Goal: Book appointment/travel/reservation

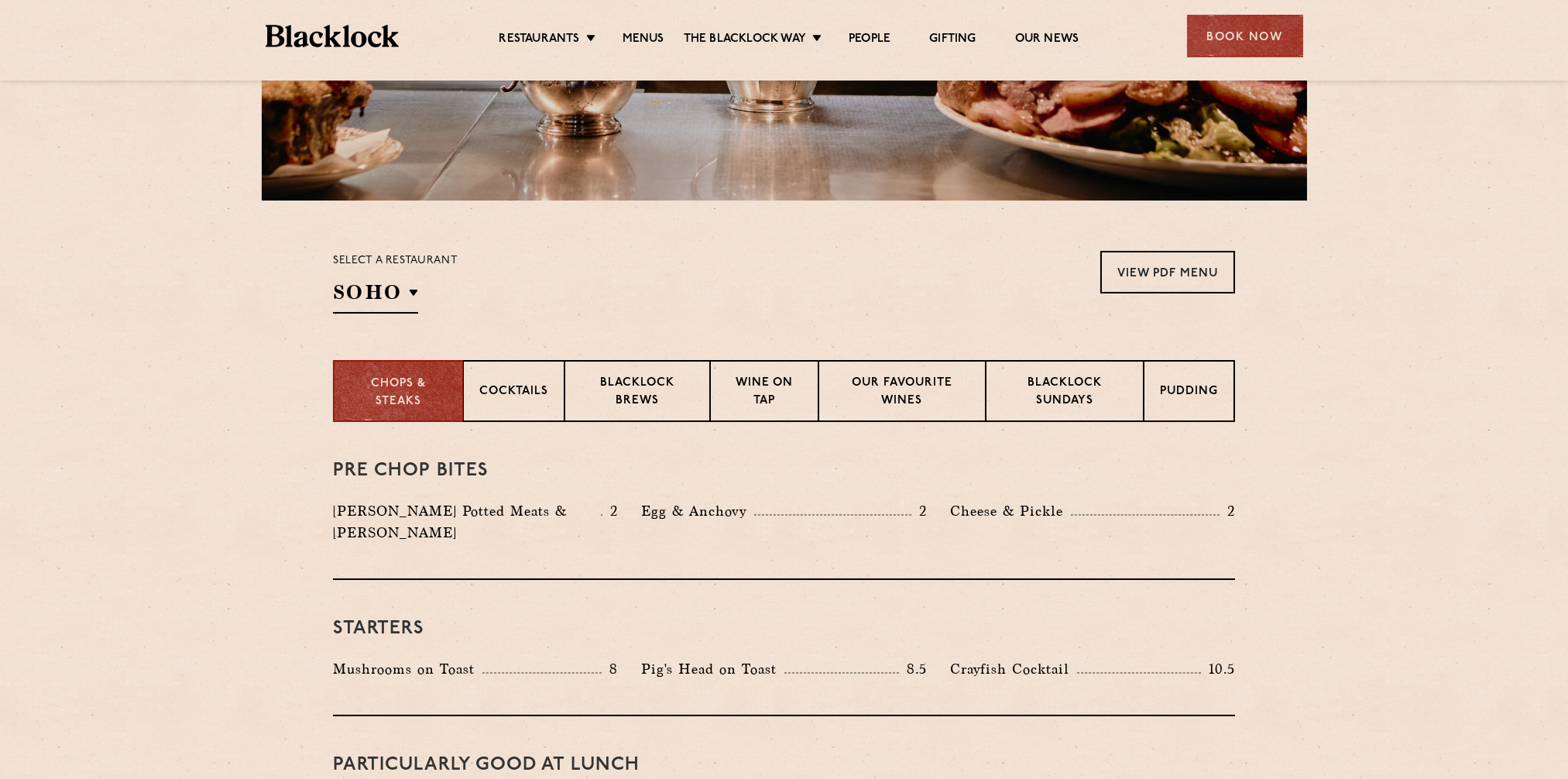
scroll to position [387, 0]
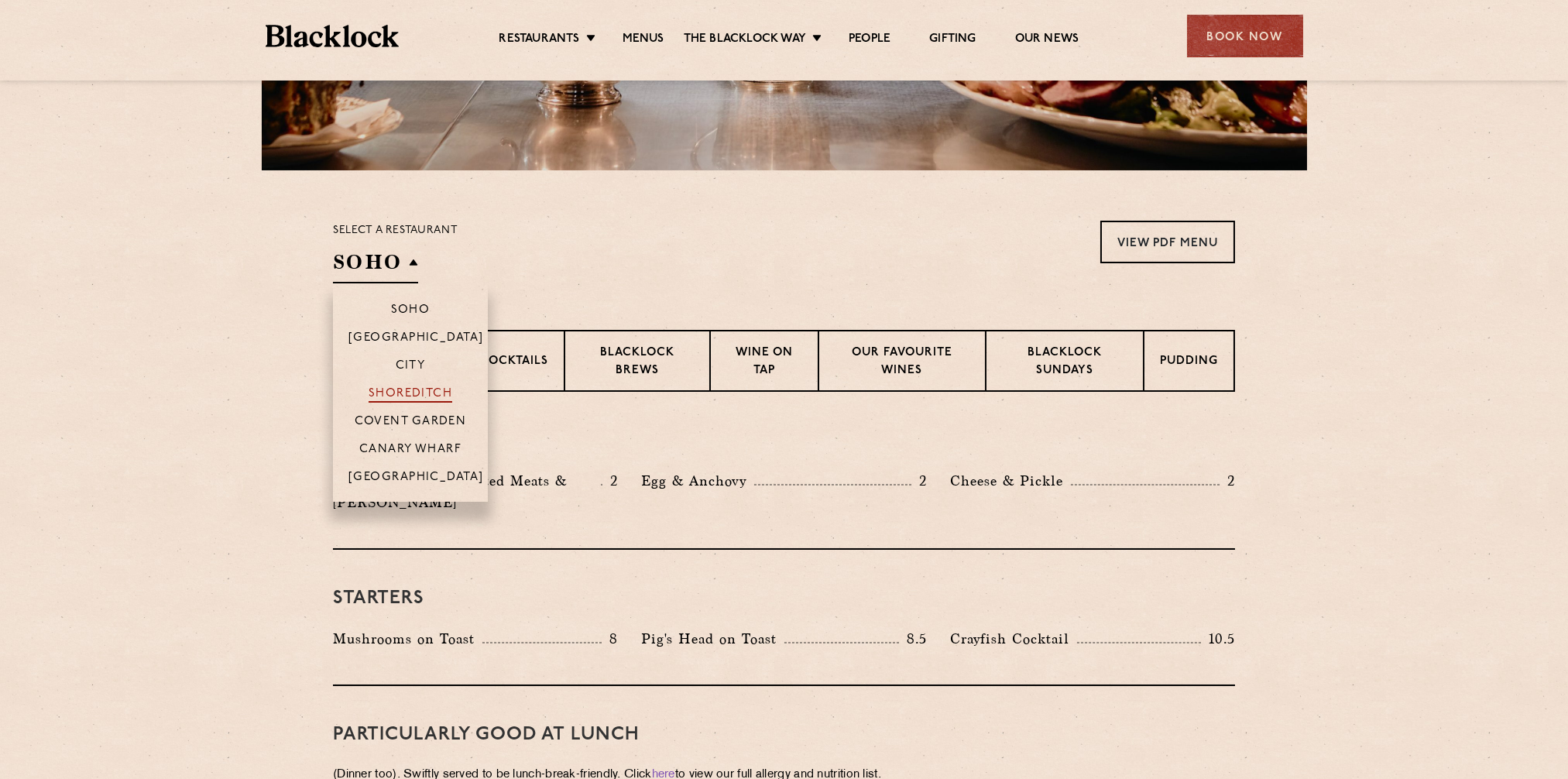
click at [415, 392] on p "Shoreditch" at bounding box center [411, 394] width 84 height 15
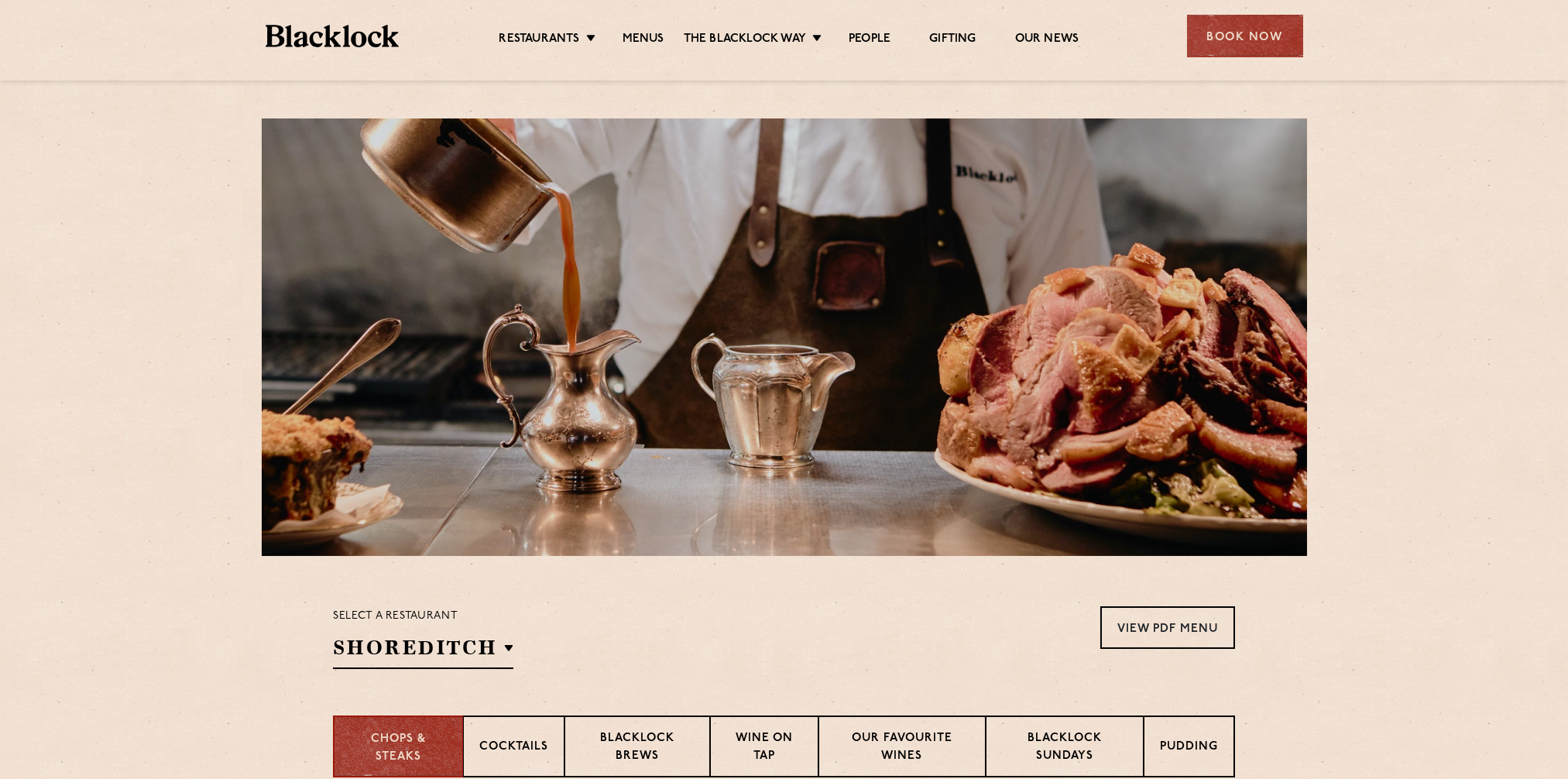
scroll to position [0, 0]
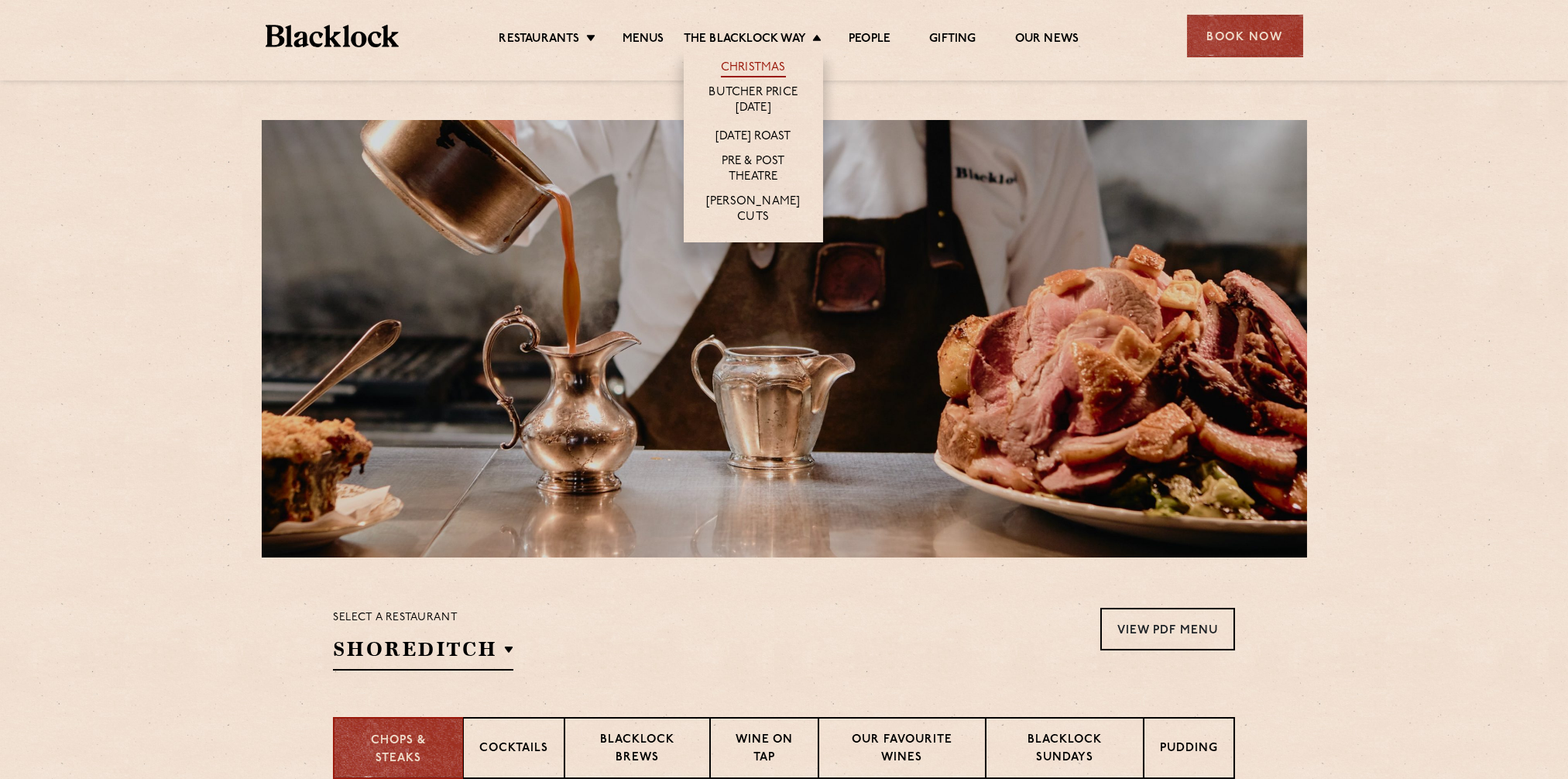
click at [768, 62] on link "Christmas" at bounding box center [753, 69] width 65 height 17
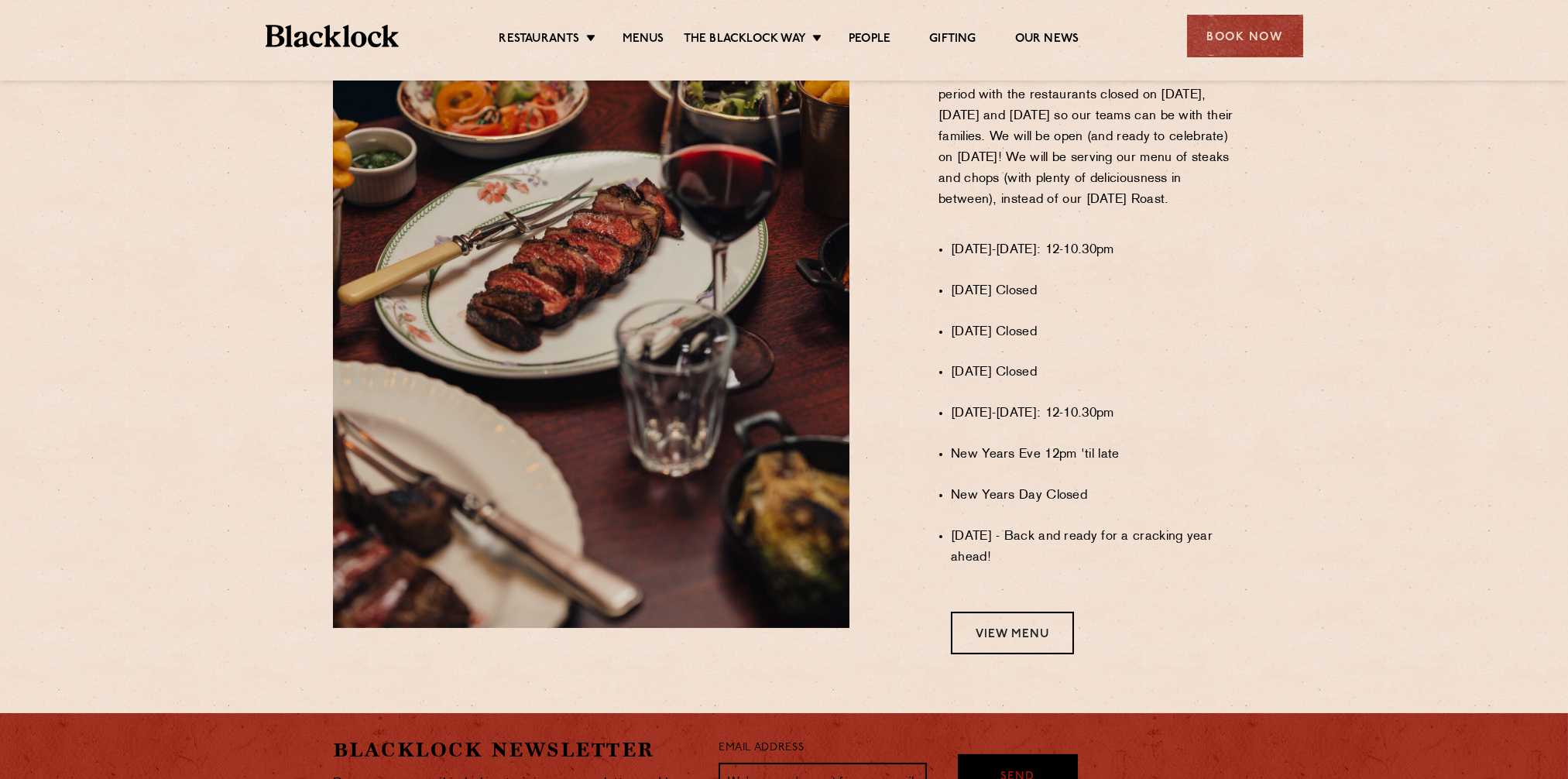
scroll to position [1007, 0]
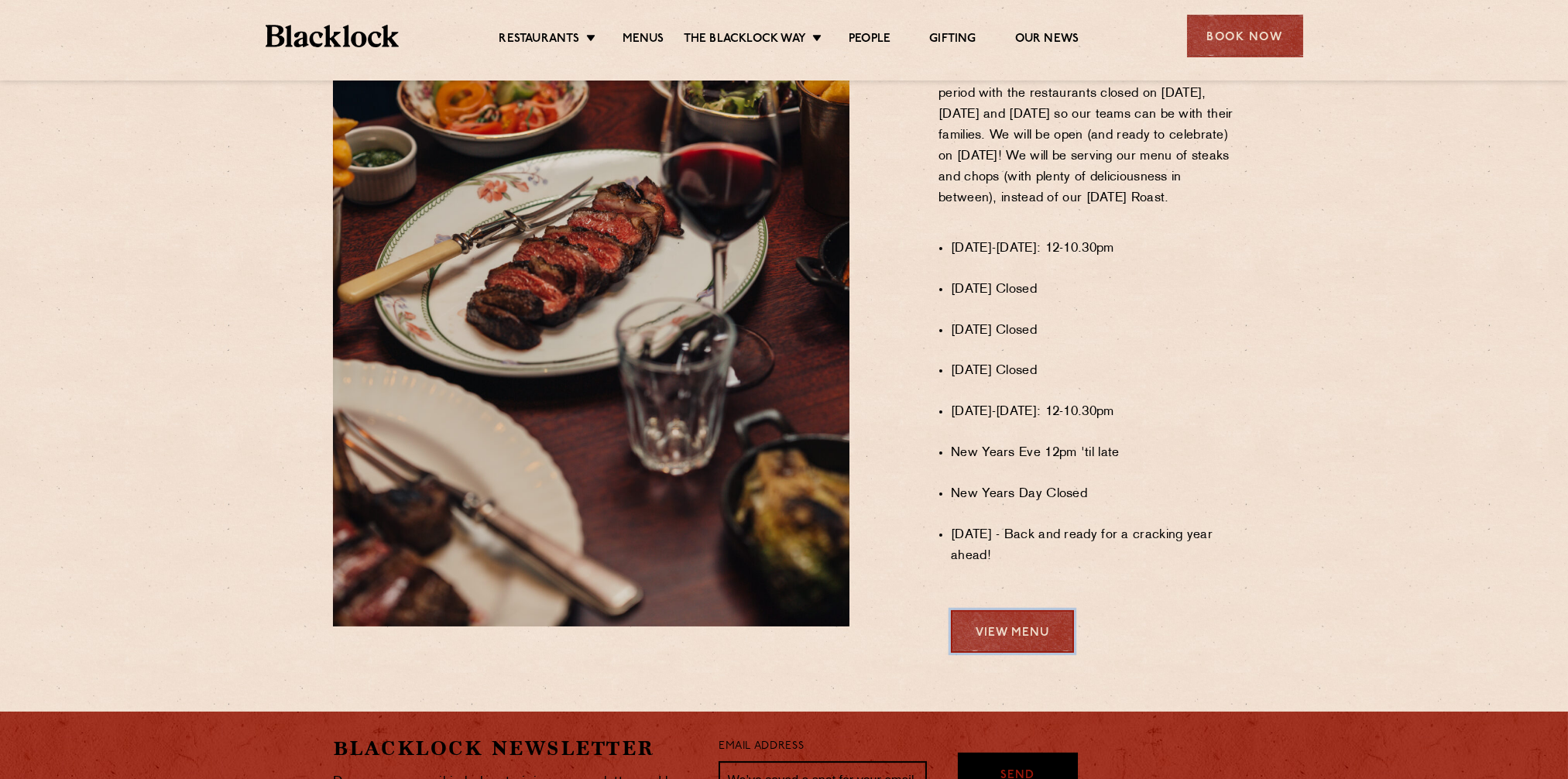
click at [1051, 640] on link "View Menu" at bounding box center [1012, 631] width 123 height 43
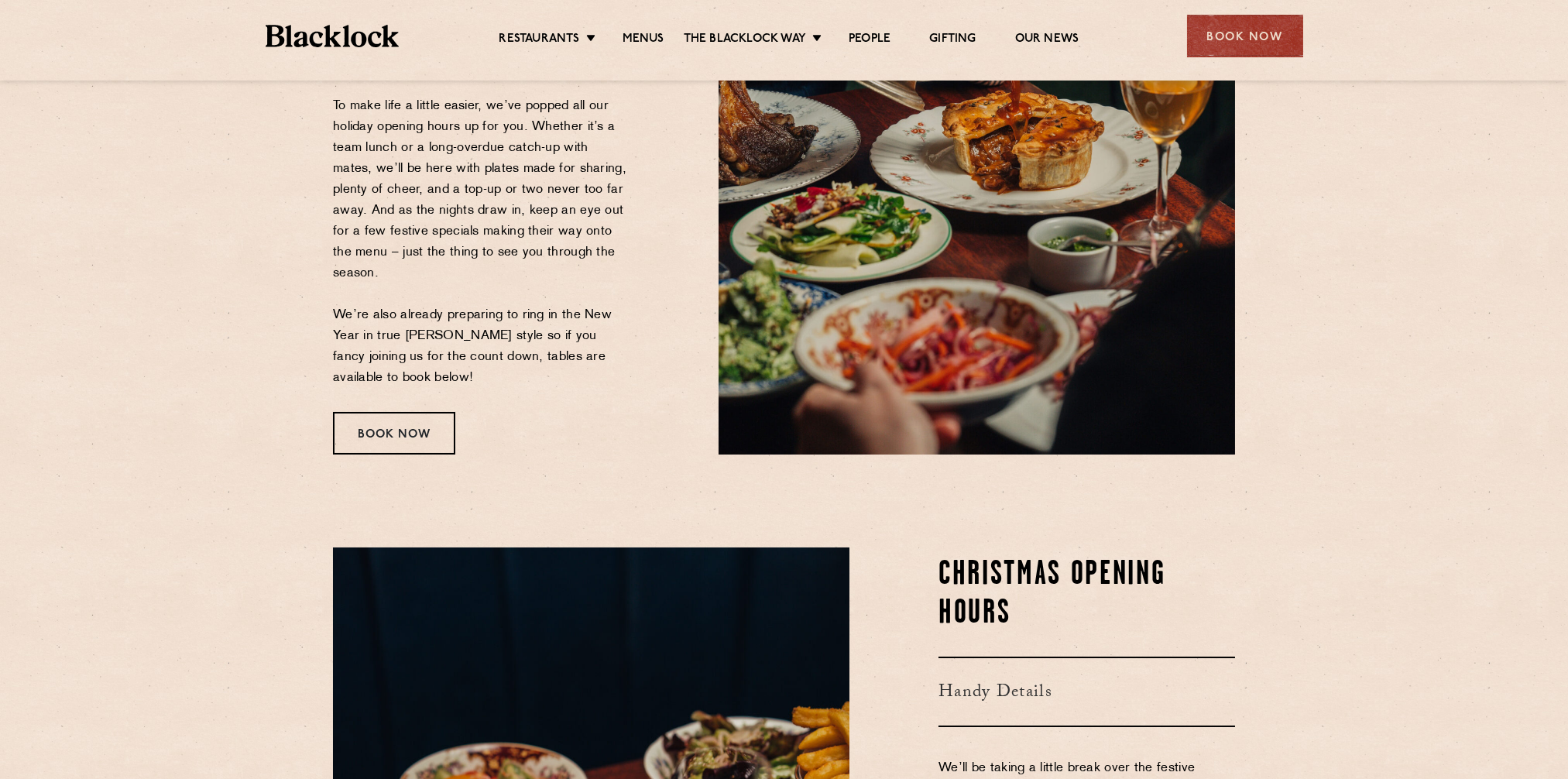
scroll to position [155, 0]
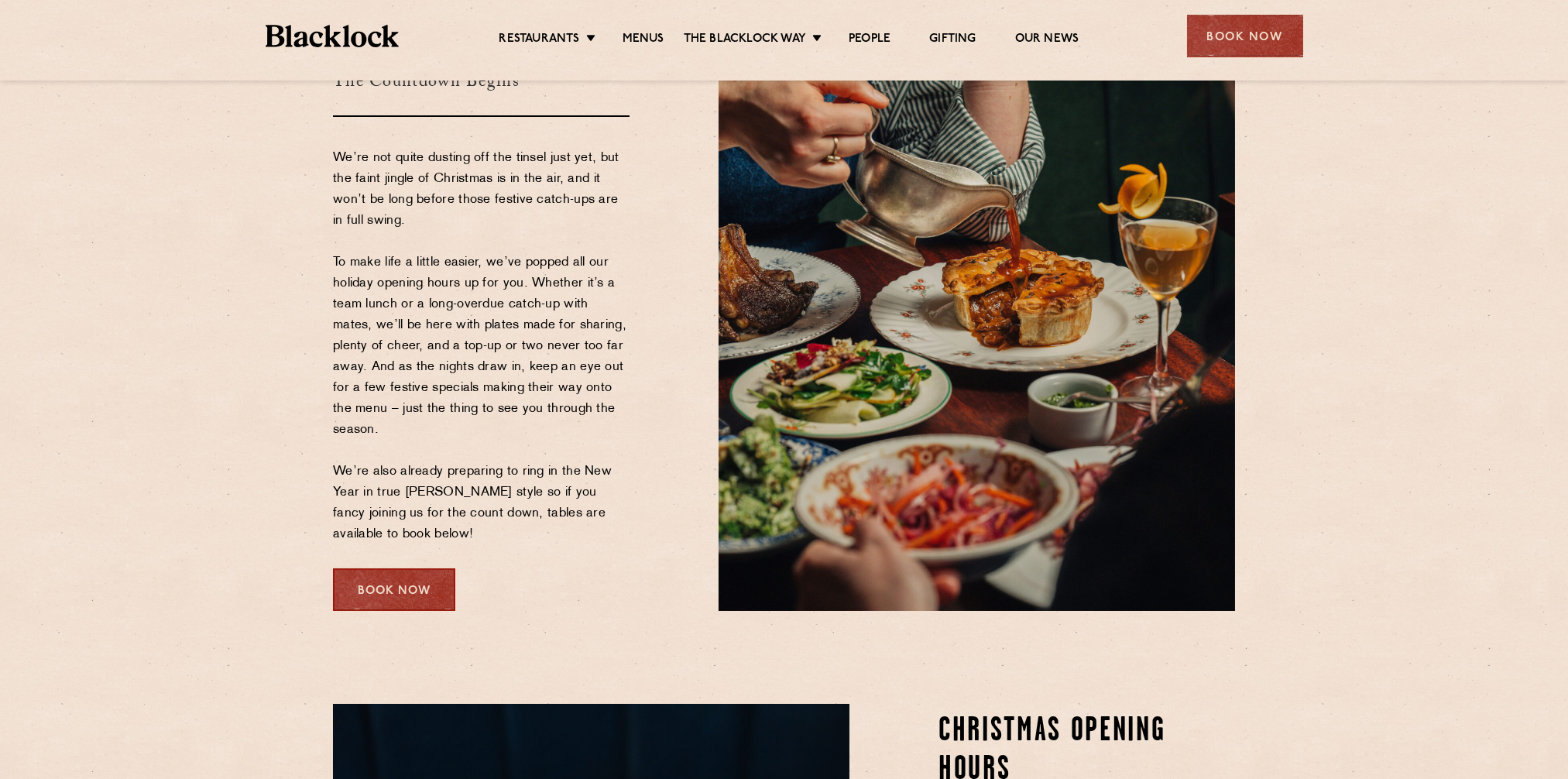
click at [373, 597] on div "Book Now" at bounding box center [394, 590] width 122 height 43
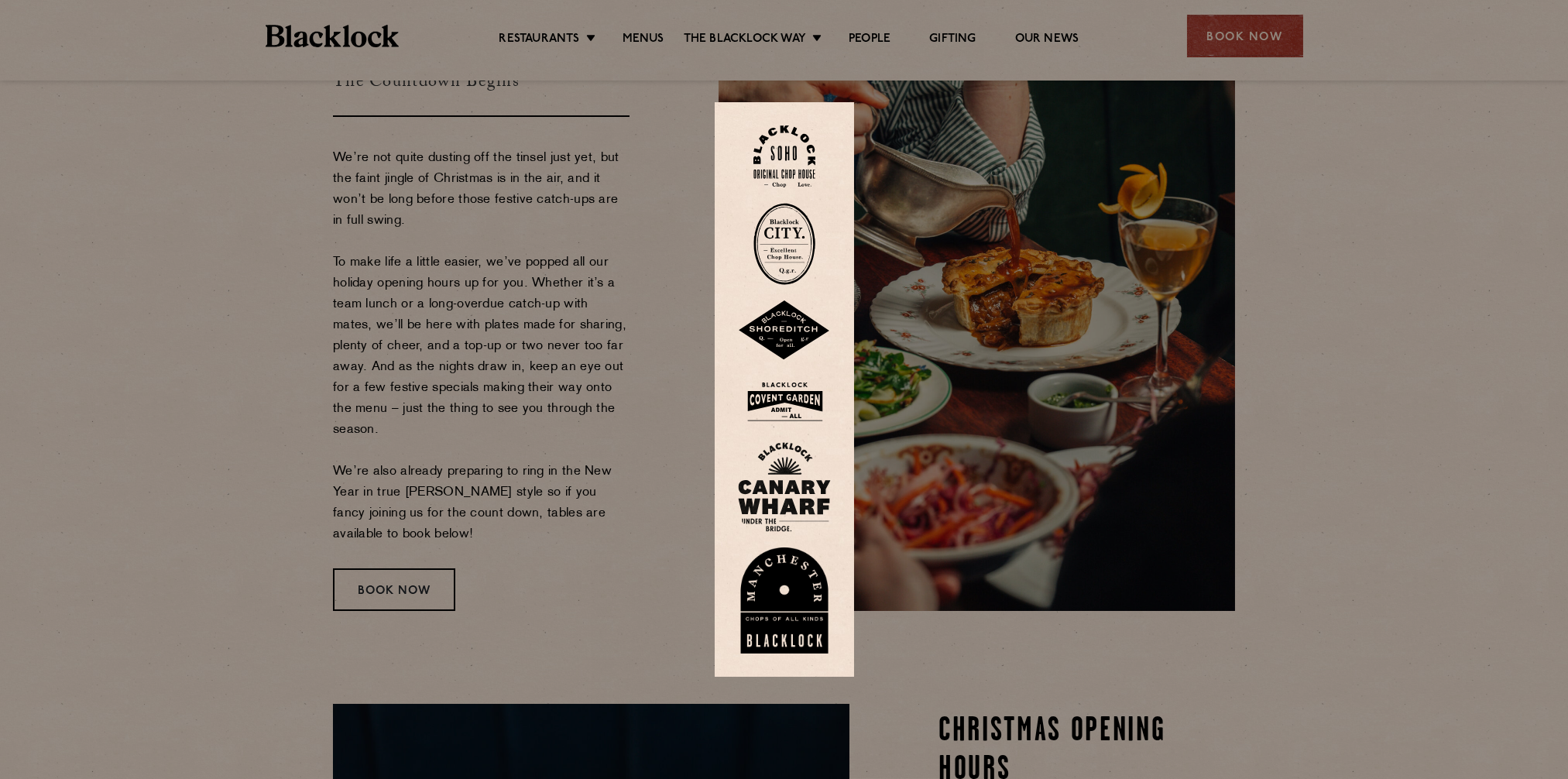
click at [797, 334] on img at bounding box center [784, 330] width 93 height 61
